Goal: Task Accomplishment & Management: Manage account settings

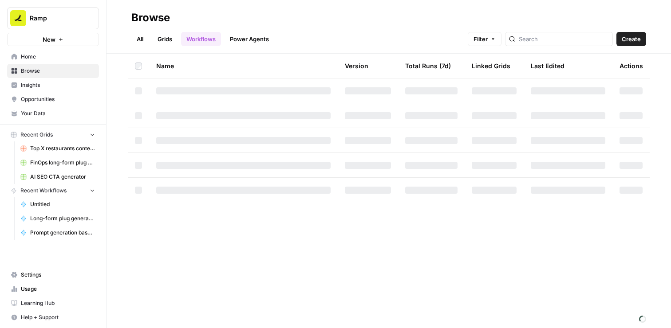
click at [48, 271] on span "Settings" at bounding box center [58, 275] width 74 height 8
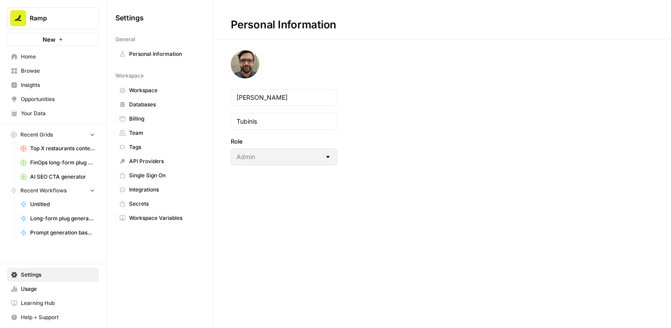
click at [43, 294] on link "Usage" at bounding box center [53, 289] width 92 height 14
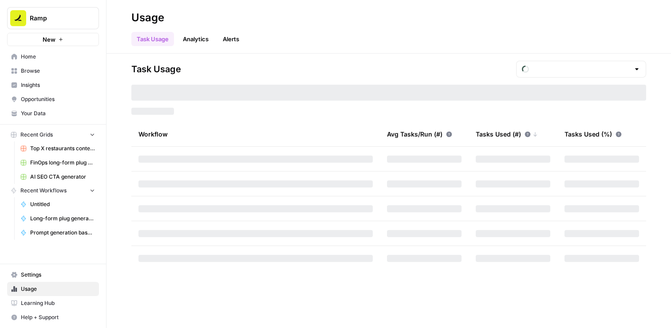
type input "October Tasks"
click at [608, 66] on input "text" at bounding box center [580, 69] width 97 height 9
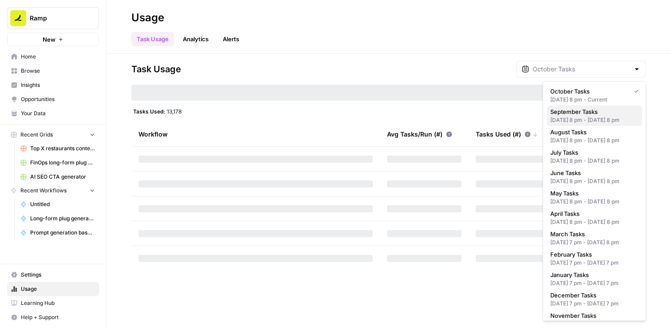
click at [599, 114] on span "September Tasks" at bounding box center [592, 111] width 85 height 9
type input "September Tasks"
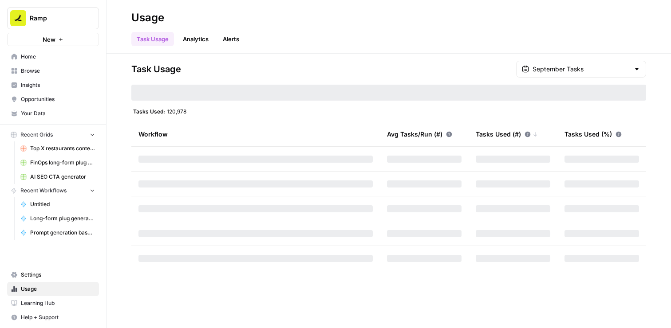
click at [396, 80] on div "Task Usage September Tasks Tasks Used: 120,978 Workflow Avg Tasks/Run (#) Tasks…" at bounding box center [388, 166] width 514 height 210
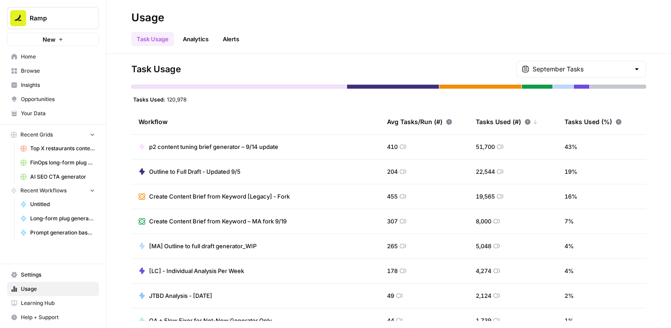
click at [306, 102] on div "Tasks Used: 120,978" at bounding box center [388, 99] width 514 height 7
click at [68, 275] on span "Settings" at bounding box center [58, 275] width 74 height 8
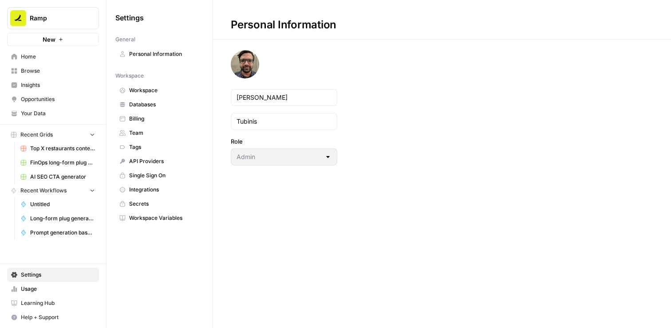
click at [166, 133] on span "Team" at bounding box center [164, 133] width 71 height 8
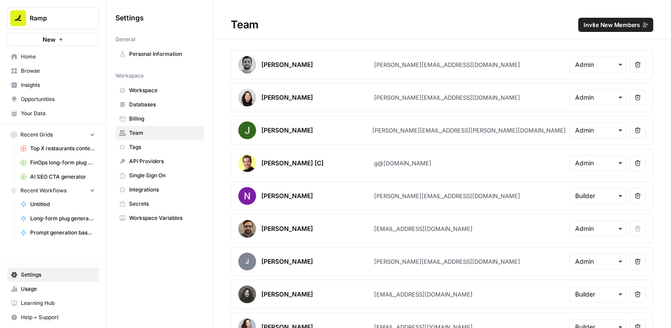
scroll to position [459, 0]
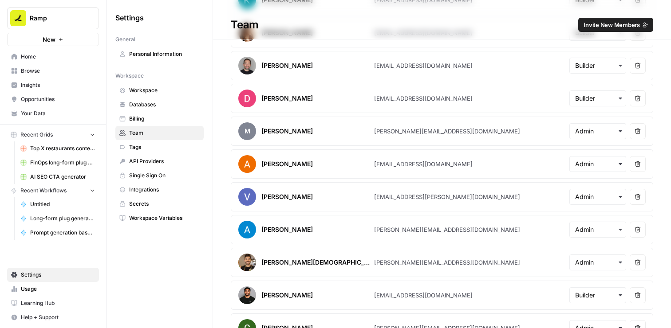
click at [577, 158] on div "button" at bounding box center [597, 164] width 57 height 16
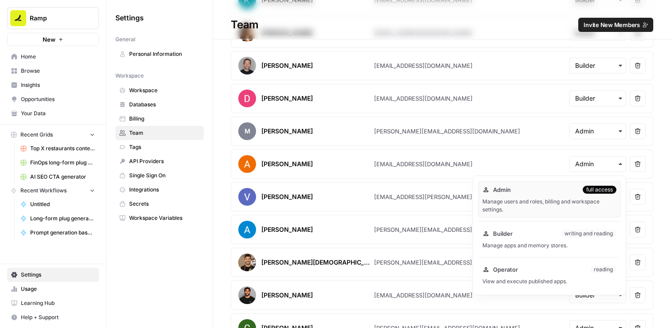
click at [533, 157] on article "[PERSON_NAME] [EMAIL_ADDRESS][DOMAIN_NAME] Remove user" at bounding box center [442, 163] width 422 height 29
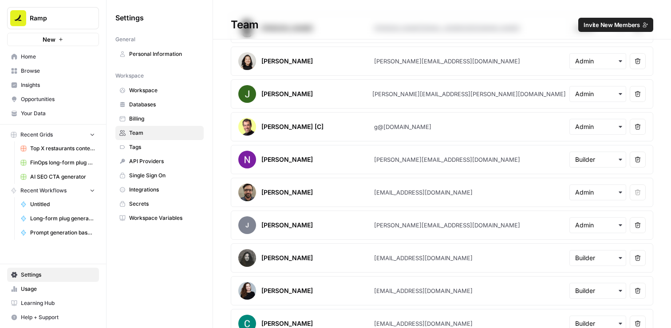
scroll to position [38, 0]
